Goal: Information Seeking & Learning: Learn about a topic

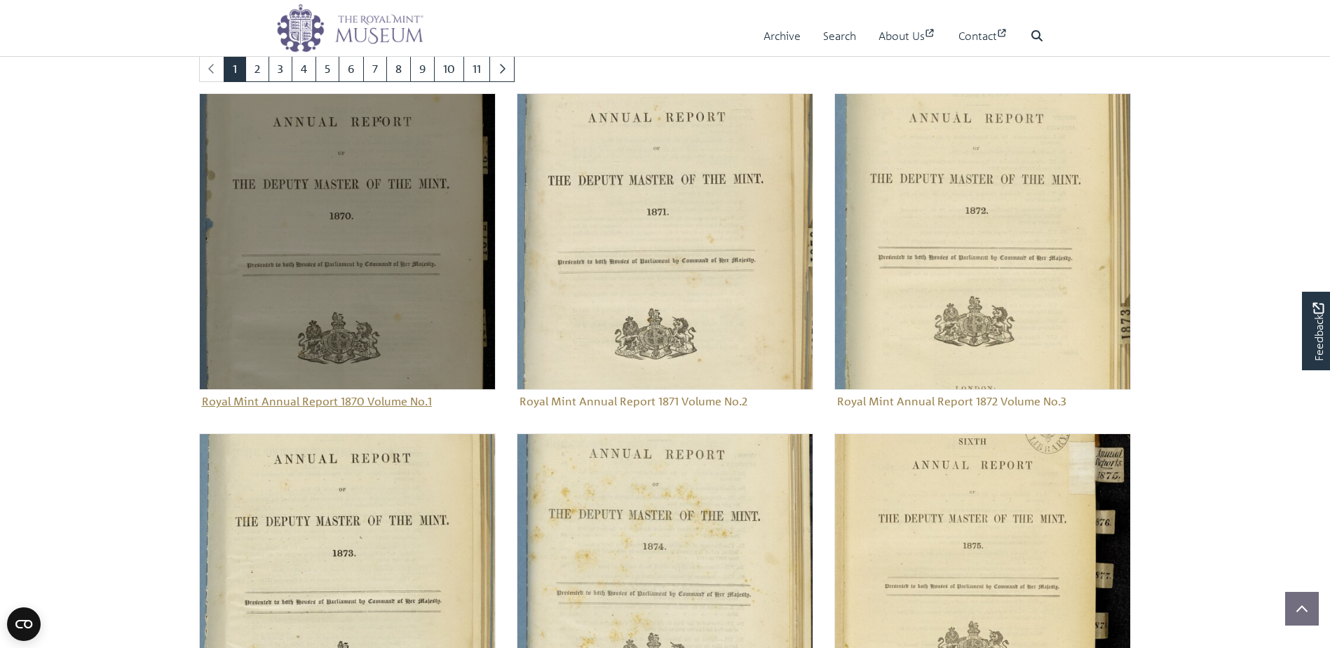
scroll to position [786, 0]
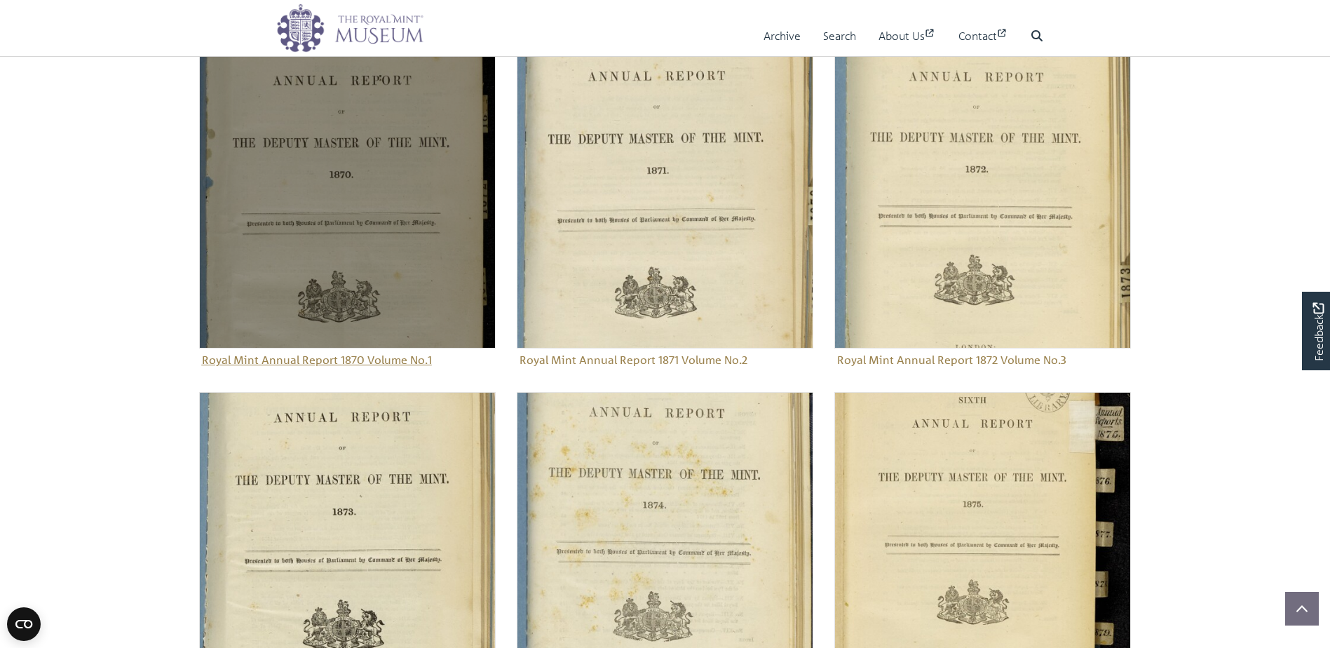
click at [343, 254] on img "Sub-collection" at bounding box center [347, 200] width 297 height 297
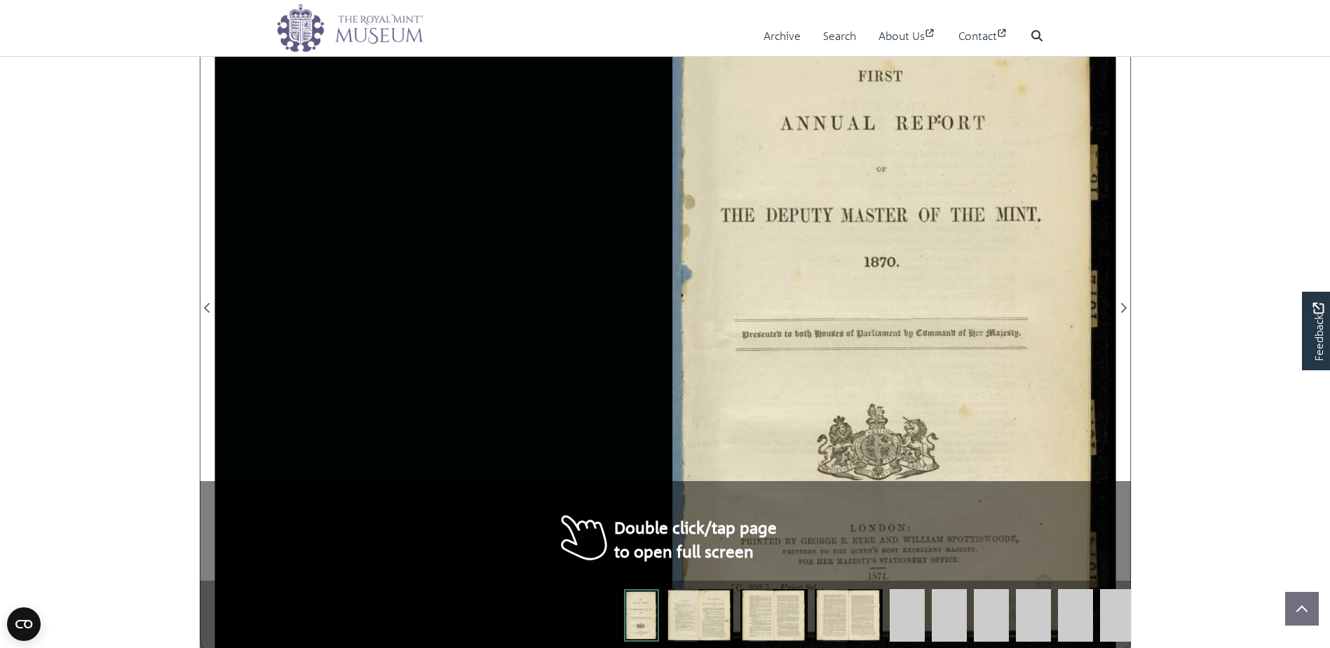
scroll to position [351, 0]
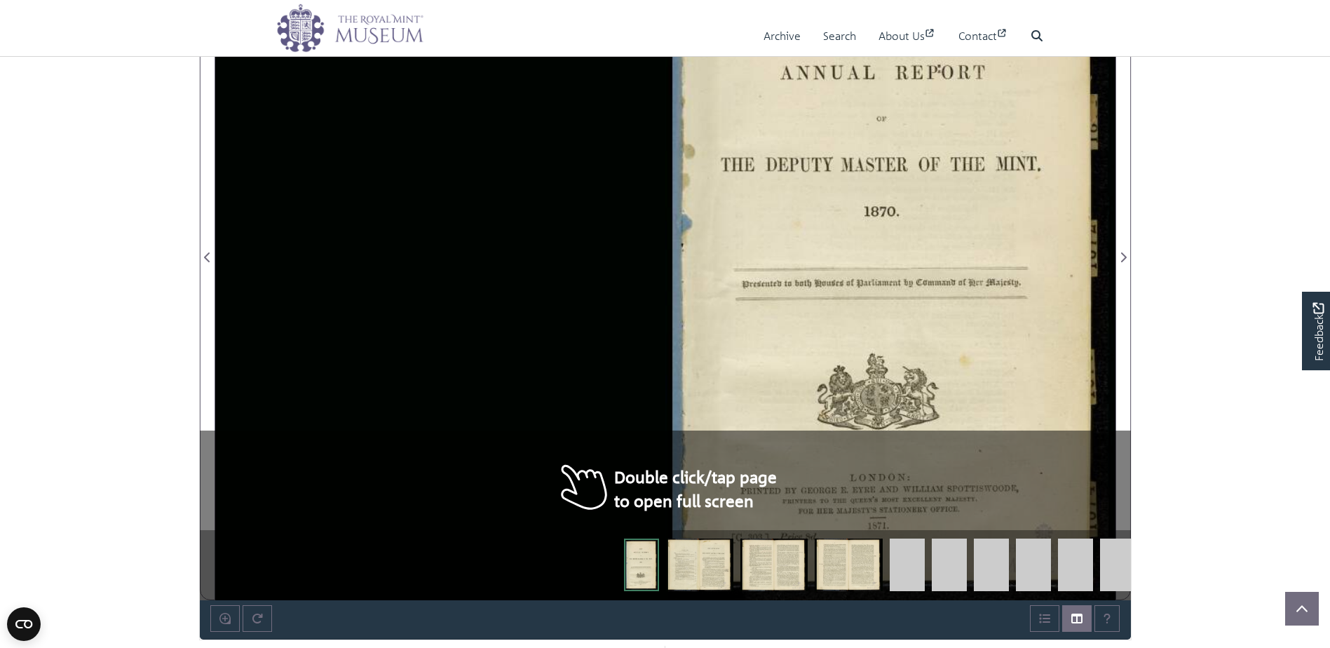
click at [775, 561] on img at bounding box center [773, 564] width 67 height 53
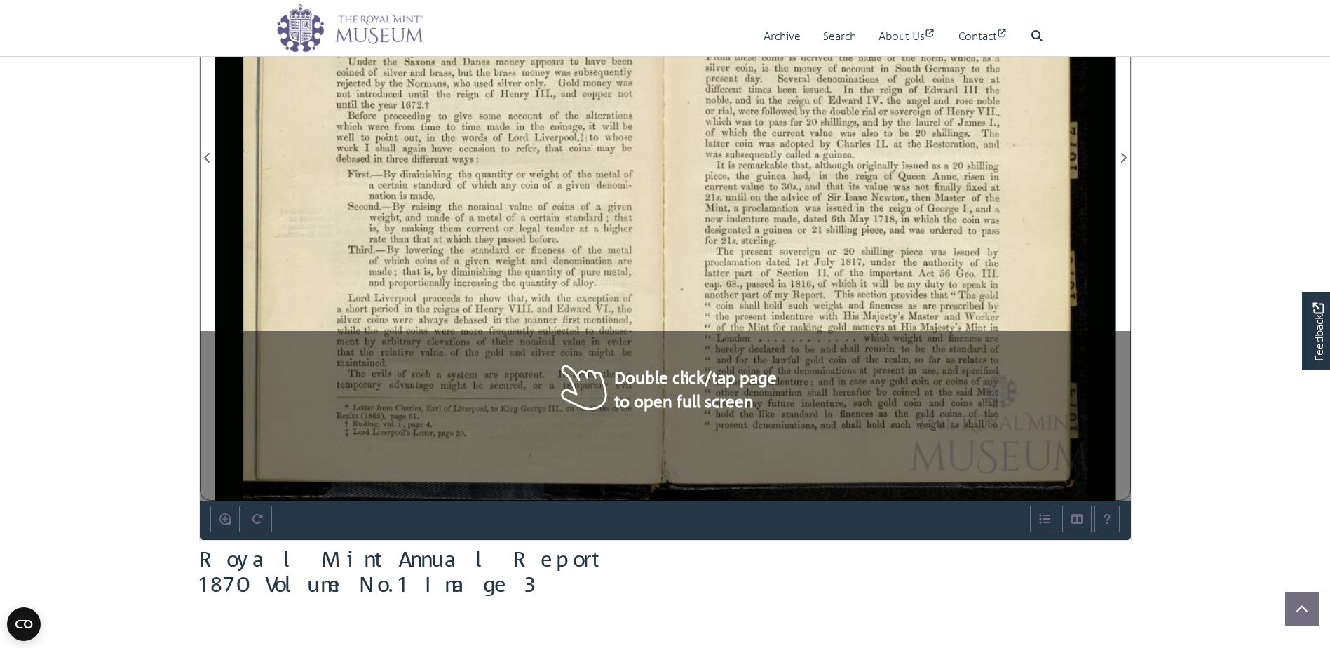
scroll to position [491, 0]
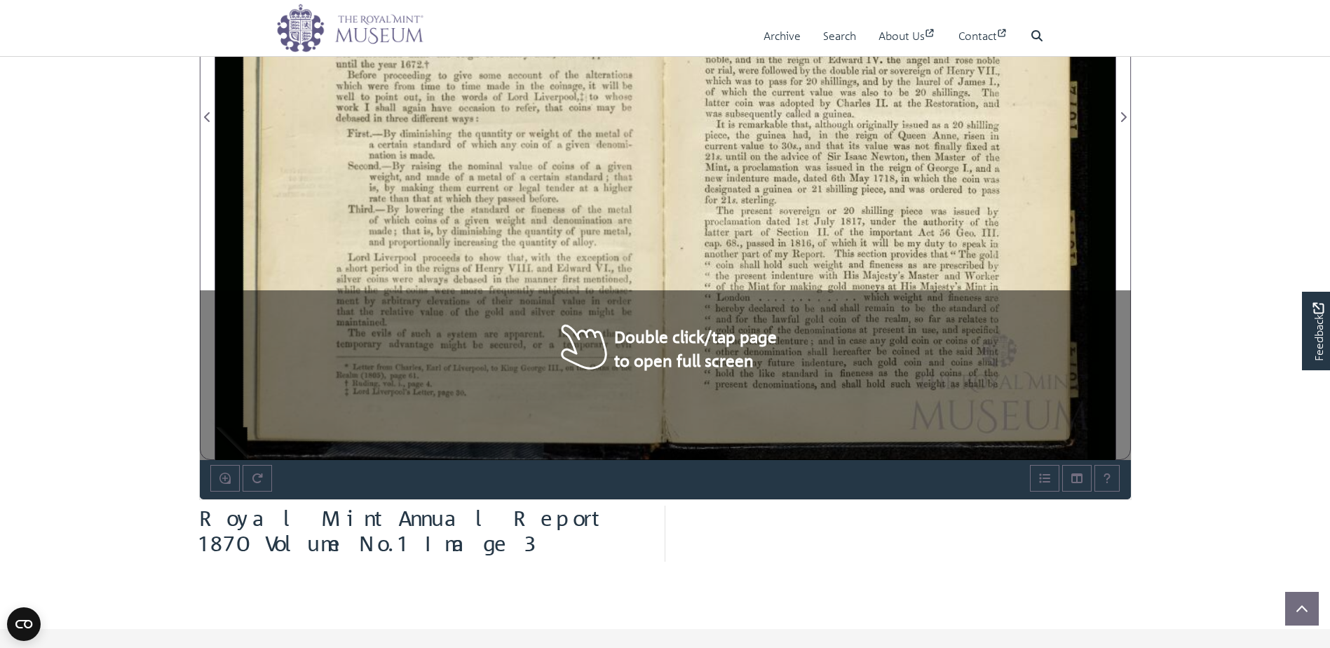
click at [417, 367] on img at bounding box center [665, 108] width 900 height 701
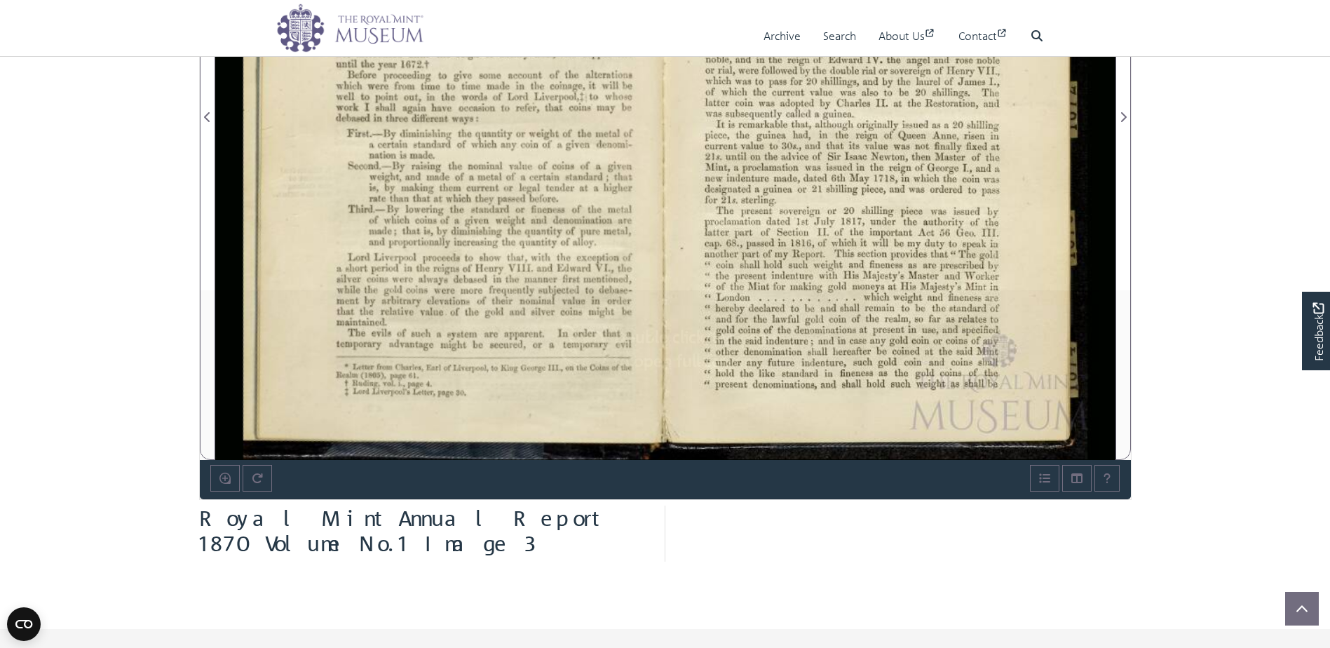
drag, startPoint x: 419, startPoint y: 228, endPoint x: 725, endPoint y: 229, distance: 305.6
click at [696, 229] on div at bounding box center [665, 109] width 900 height 702
drag, startPoint x: 531, startPoint y: 222, endPoint x: 781, endPoint y: 226, distance: 250.3
click at [780, 226] on div at bounding box center [665, 109] width 900 height 702
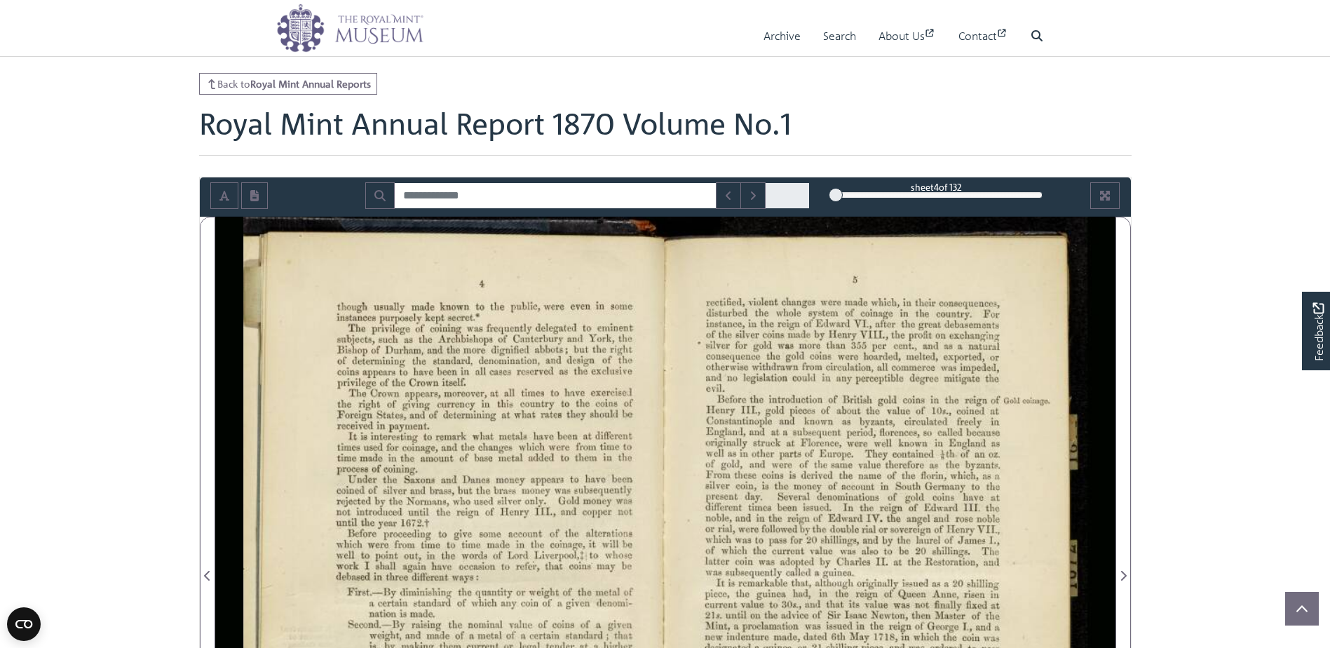
scroll to position [0, 0]
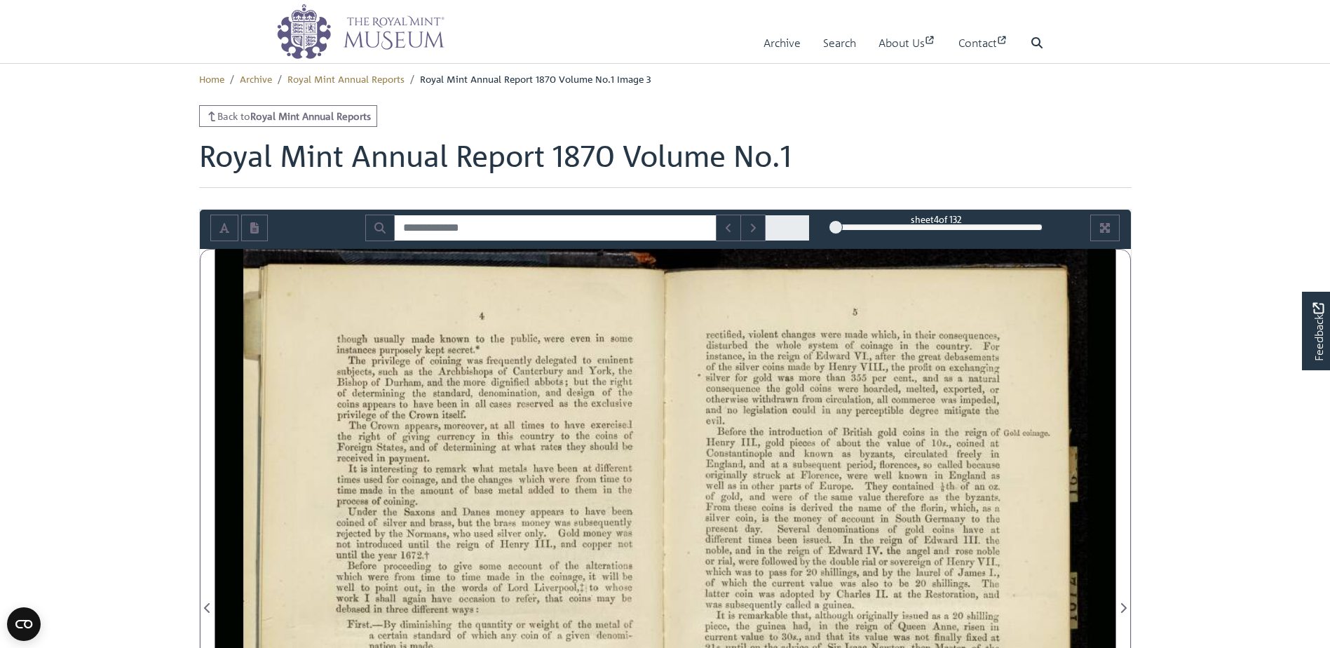
drag, startPoint x: 551, startPoint y: 354, endPoint x: 764, endPoint y: 358, distance: 213.1
click at [764, 358] on div at bounding box center [665, 600] width 900 height 702
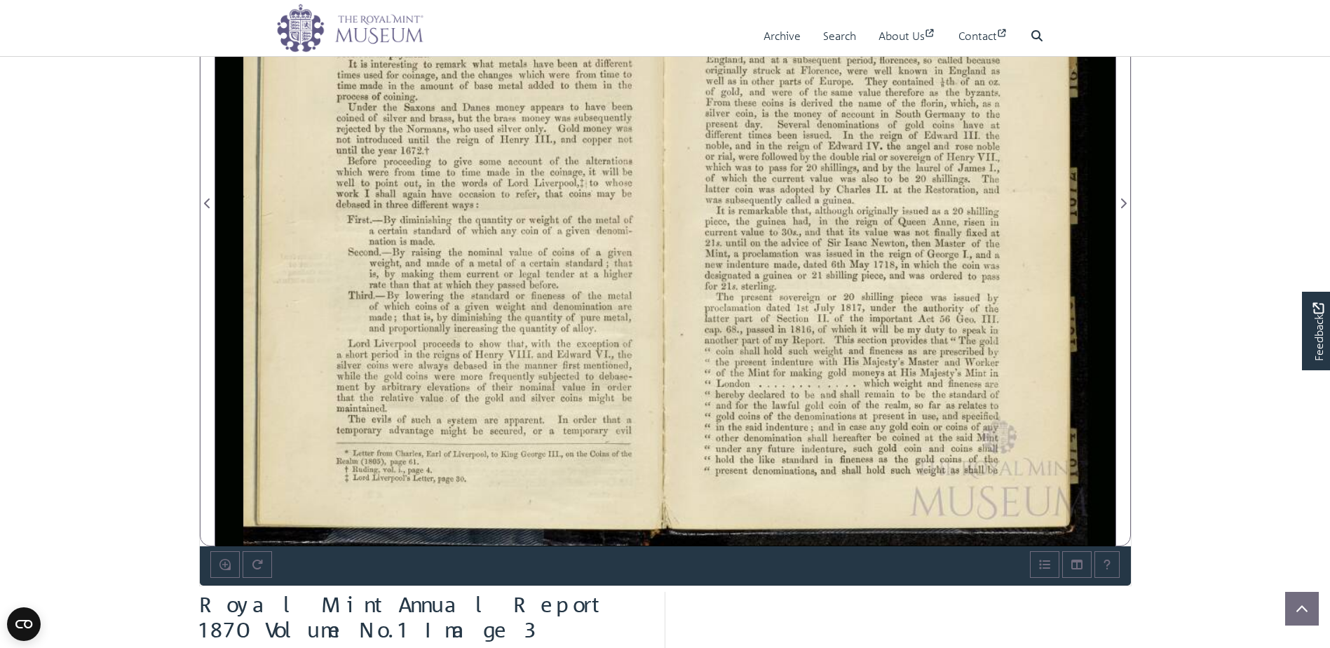
scroll to position [491, 0]
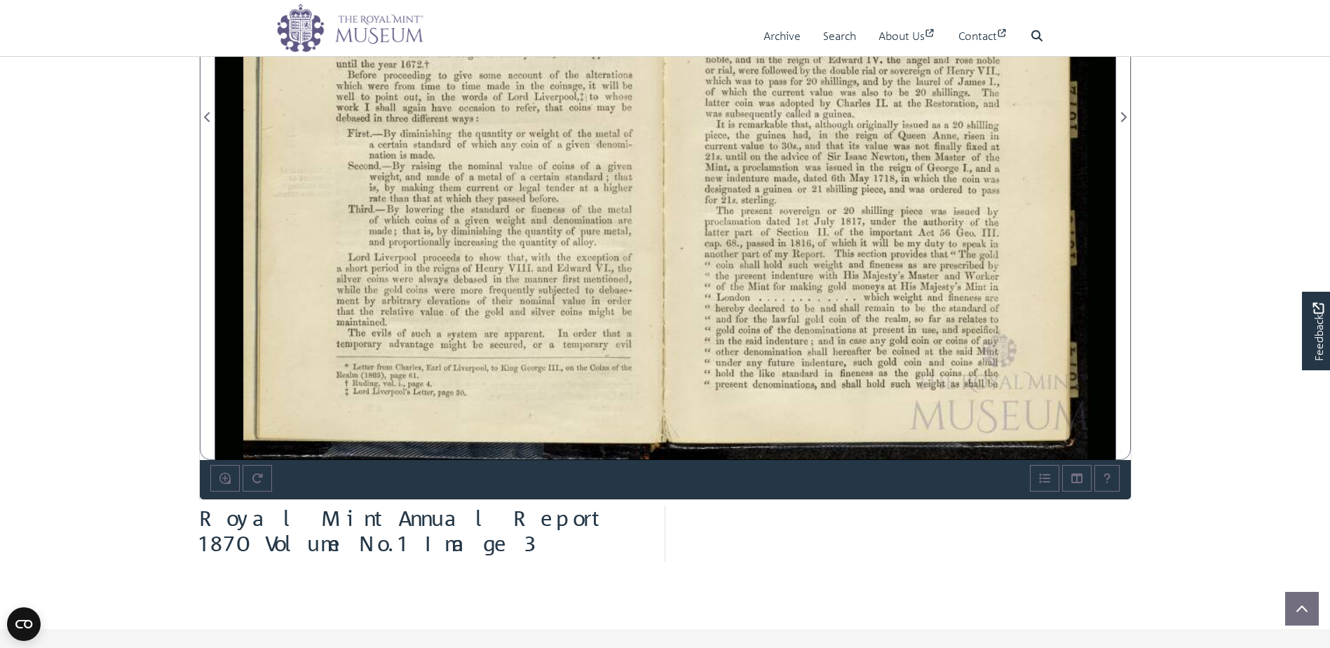
click at [702, 343] on div at bounding box center [890, 109] width 450 height 702
click at [547, 335] on div at bounding box center [440, 109] width 450 height 702
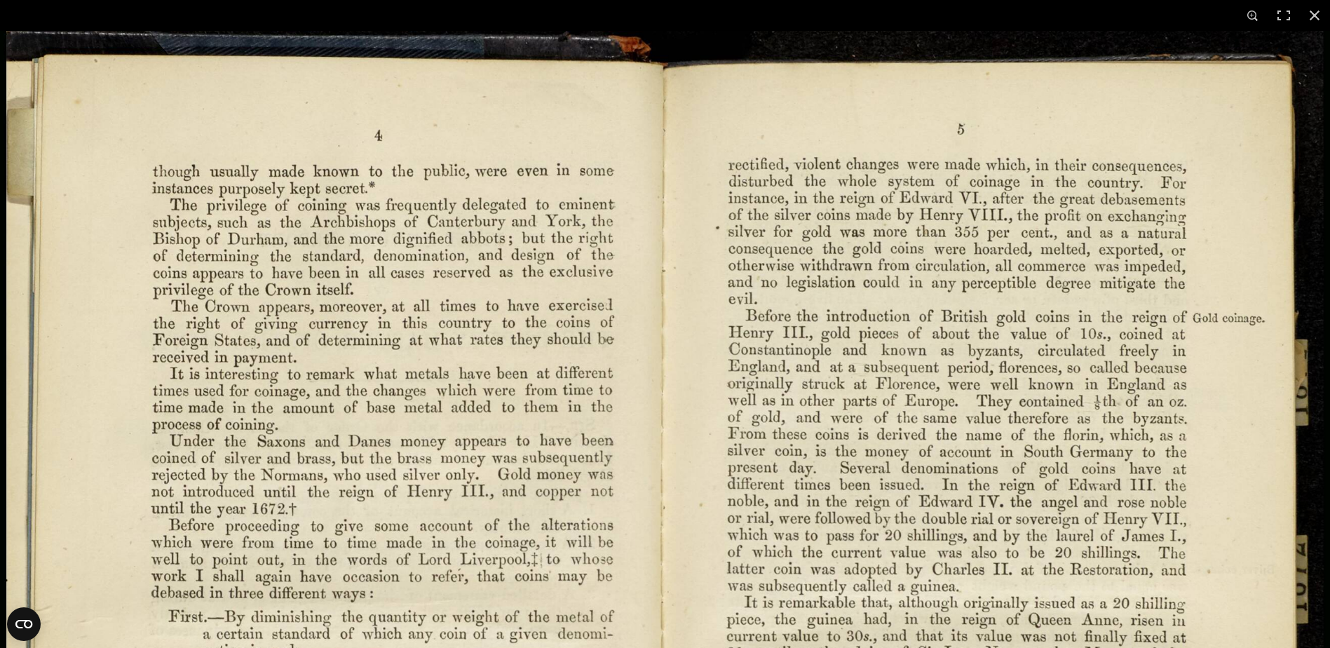
click at [310, 121] on img at bounding box center [665, 578] width 1404 height 1094
